Goal: Information Seeking & Learning: Learn about a topic

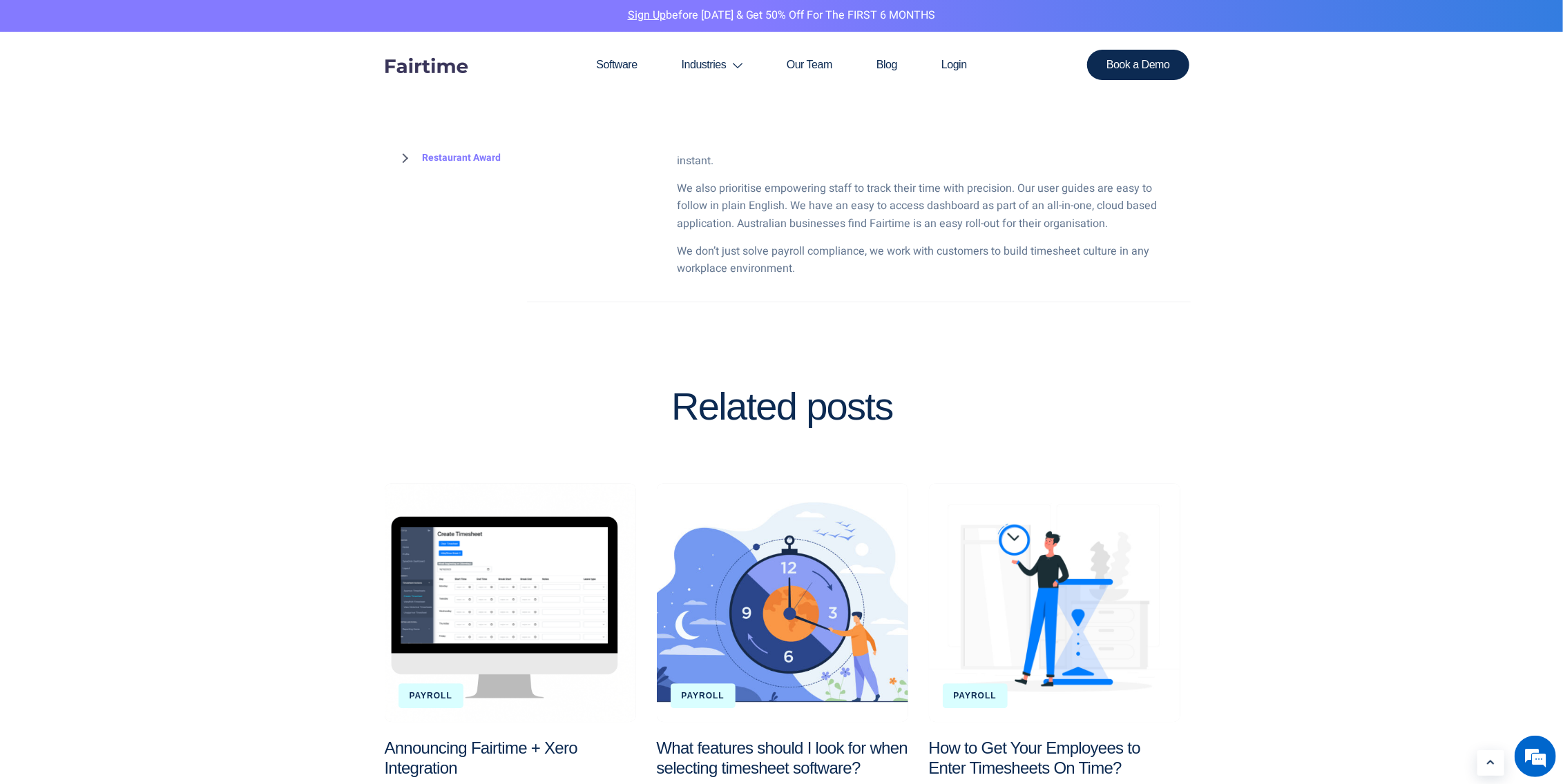
scroll to position [2554, 0]
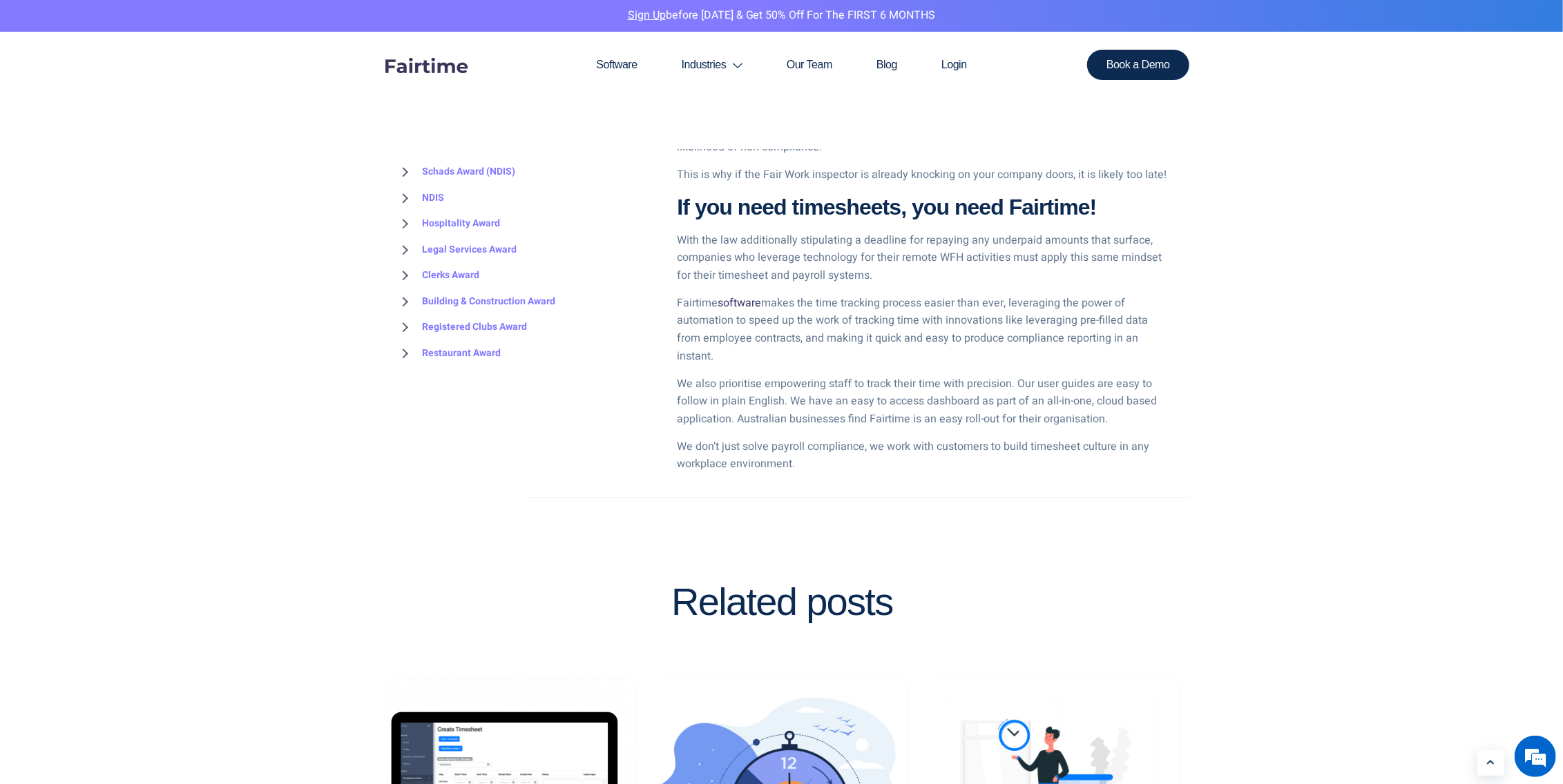
click at [739, 304] on link "software" at bounding box center [740, 303] width 43 height 17
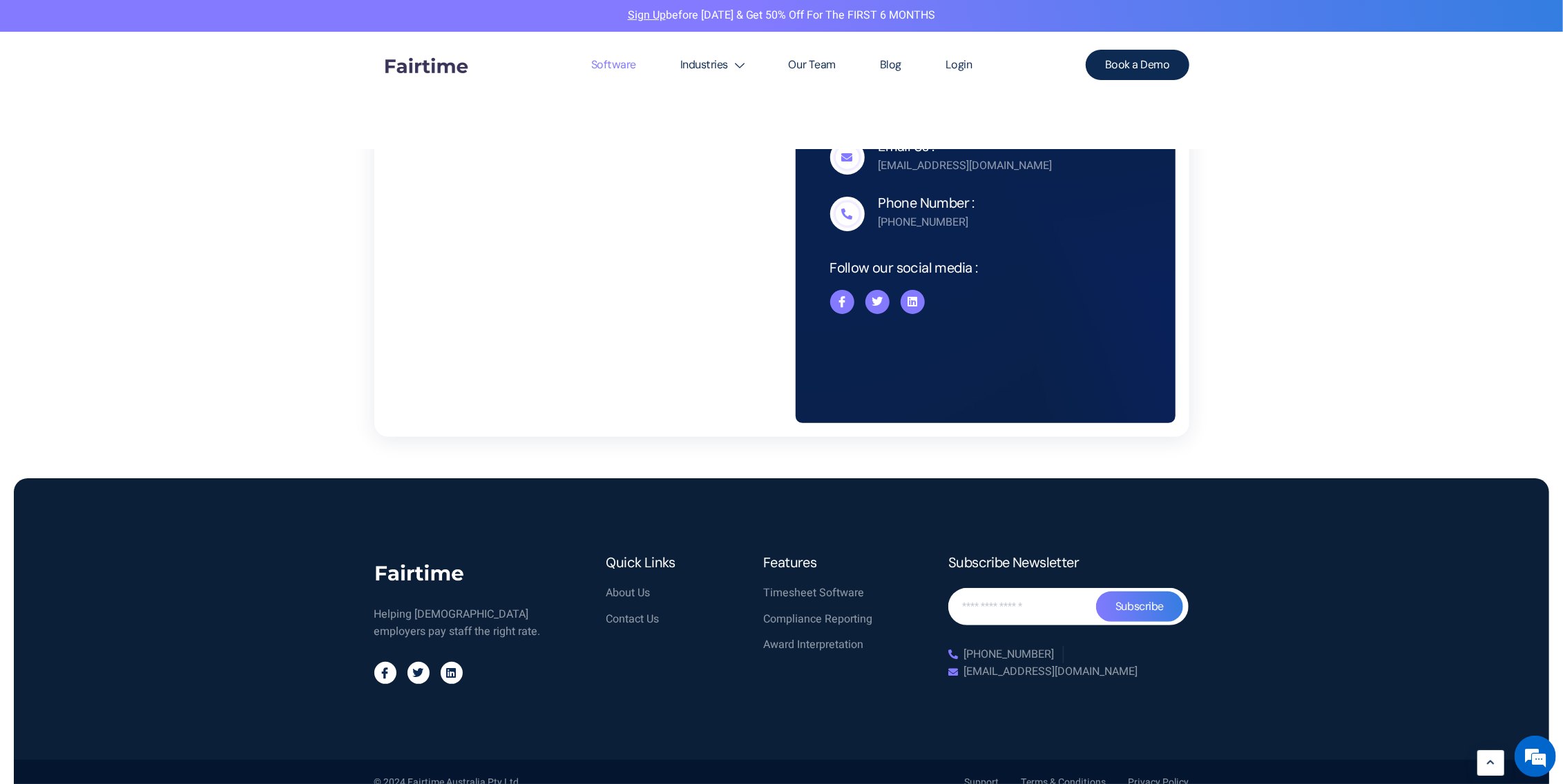
scroll to position [4151, 0]
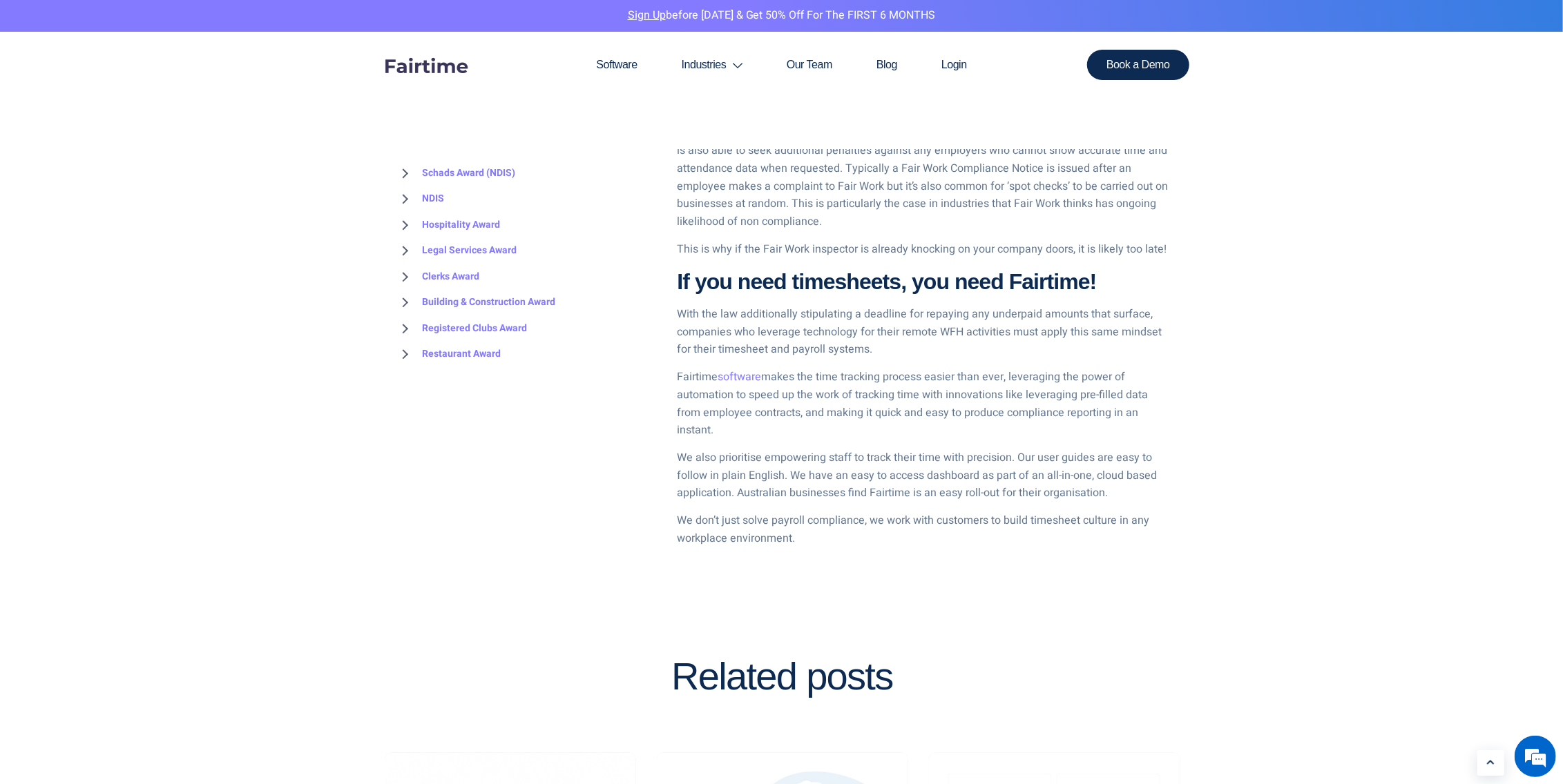
scroll to position [2554, 0]
